Goal: Transaction & Acquisition: Purchase product/service

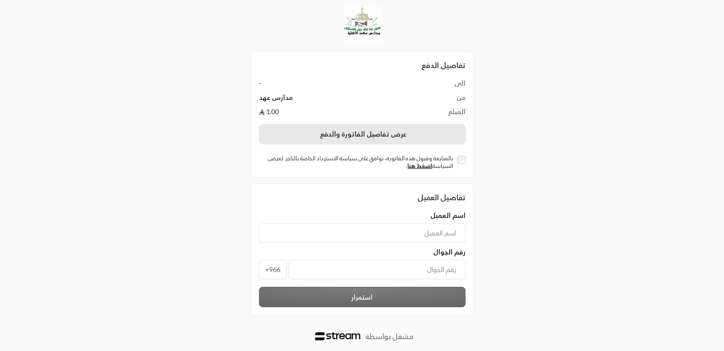
click at [394, 138] on button "عرض تفاصيل الفاتورة والدفع" at bounding box center [362, 134] width 207 height 20
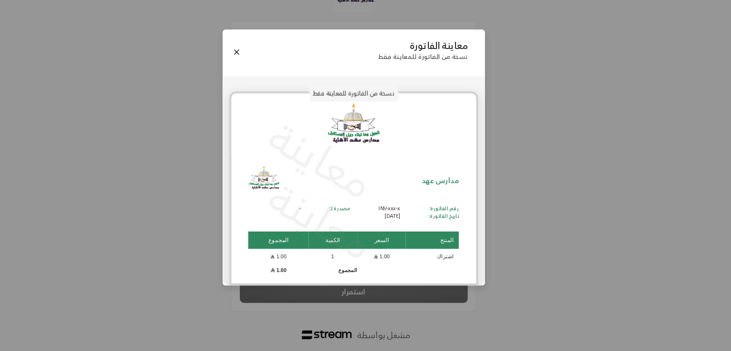
click at [501, 200] on div "معاينة الفاتورة نسخة من الفاتورة للمعاينة فقط نسخة من الفاتورة للمعاينة فقط معا…" at bounding box center [365, 175] width 731 height 351
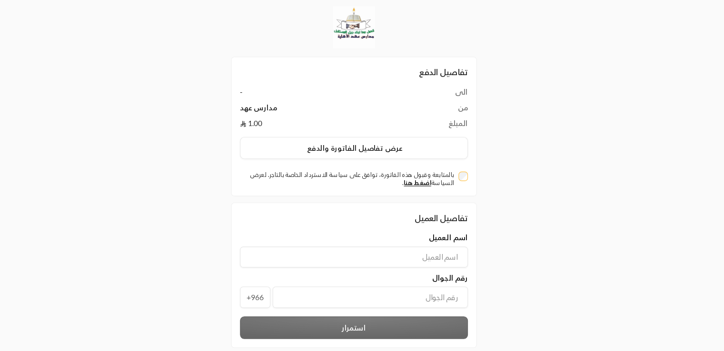
click at [364, 24] on img at bounding box center [362, 25] width 38 height 38
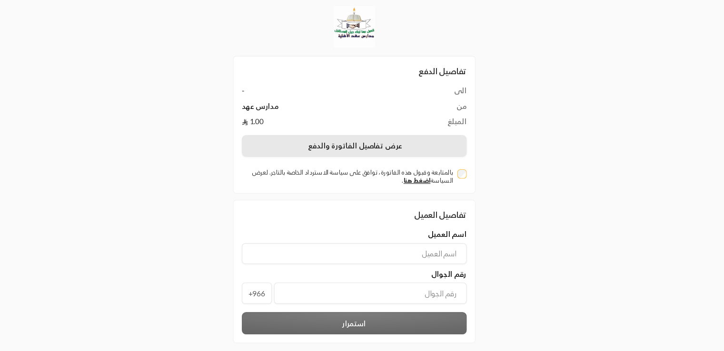
click at [384, 137] on button "عرض تفاصيل الفاتورة والدفع" at bounding box center [362, 134] width 207 height 20
